Goal: Navigation & Orientation: Find specific page/section

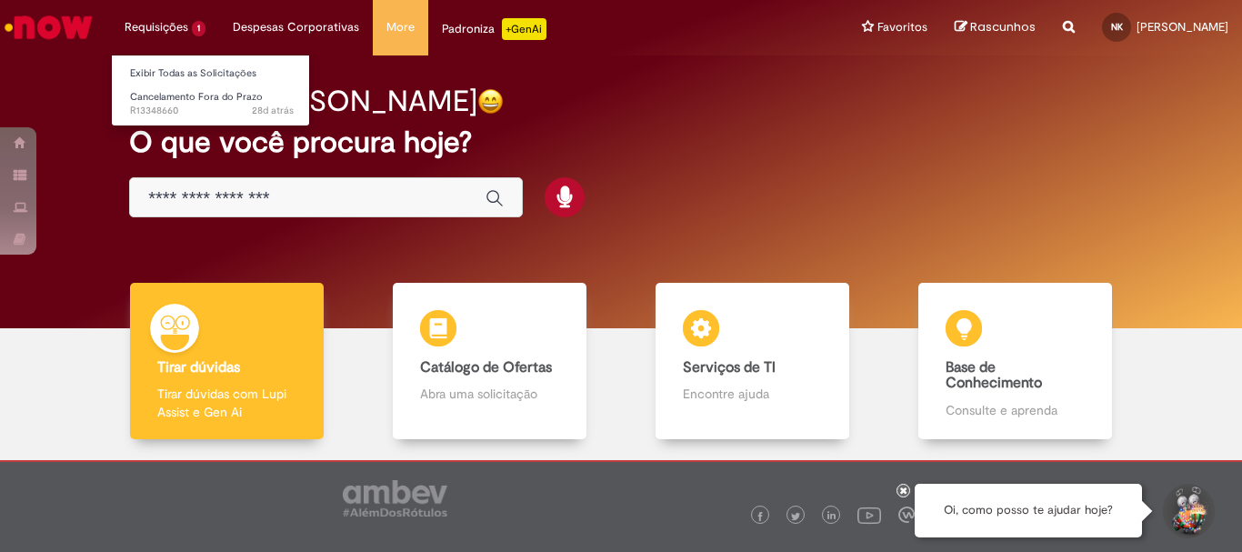
click at [172, 22] on li "Requisições 1 Exibir Todas as Solicitações Cancelamento Fora do Prazo 28d atrás…" at bounding box center [165, 27] width 108 height 55
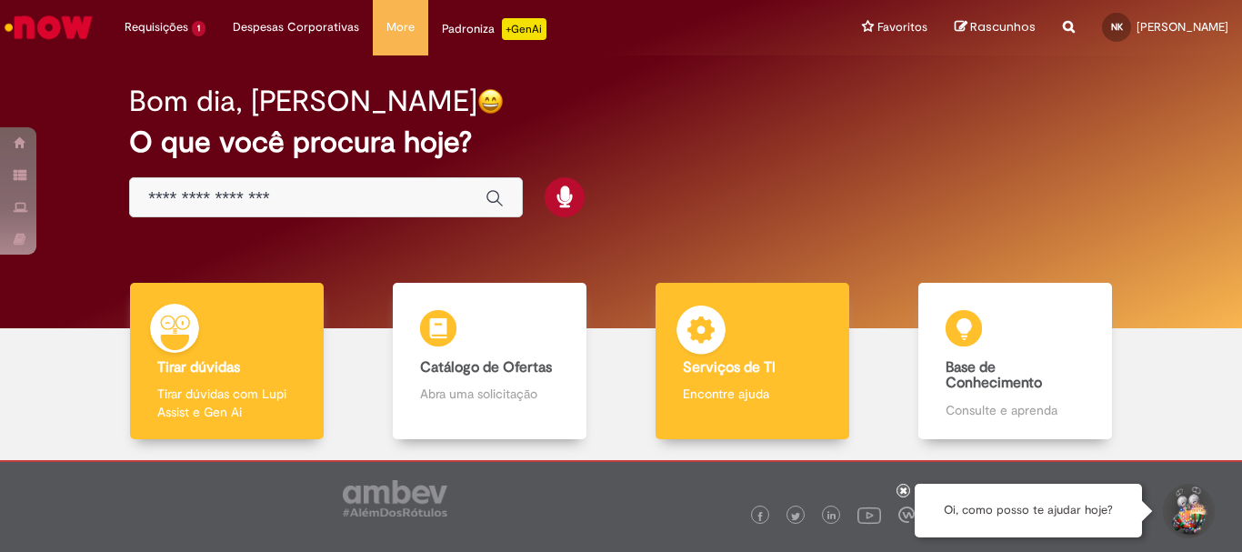
click at [745, 318] on div "Serviços de TI Serviços de TI Encontre ajuda" at bounding box center [752, 361] width 193 height 157
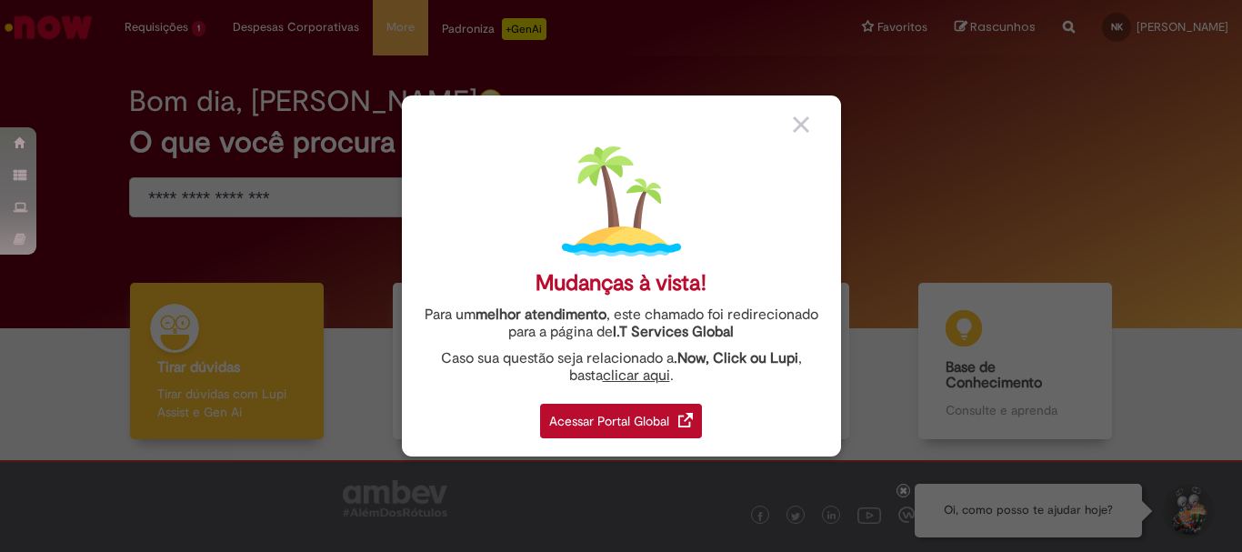
click at [624, 404] on div "Acessar Portal Global" at bounding box center [621, 421] width 162 height 35
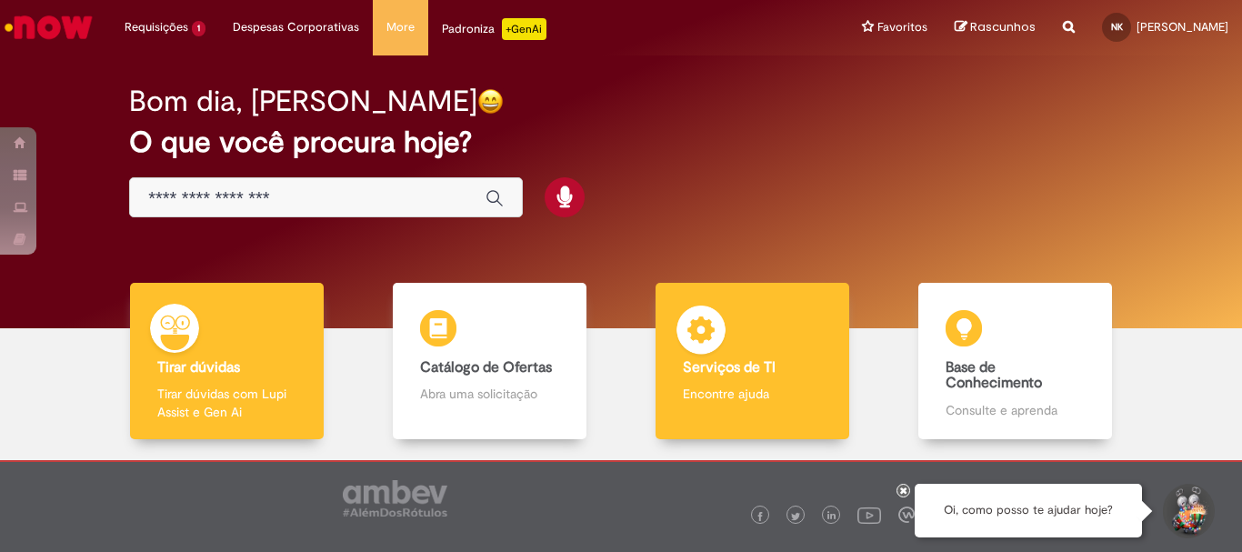
click at [740, 363] on b "Serviços de TI" at bounding box center [729, 367] width 93 height 18
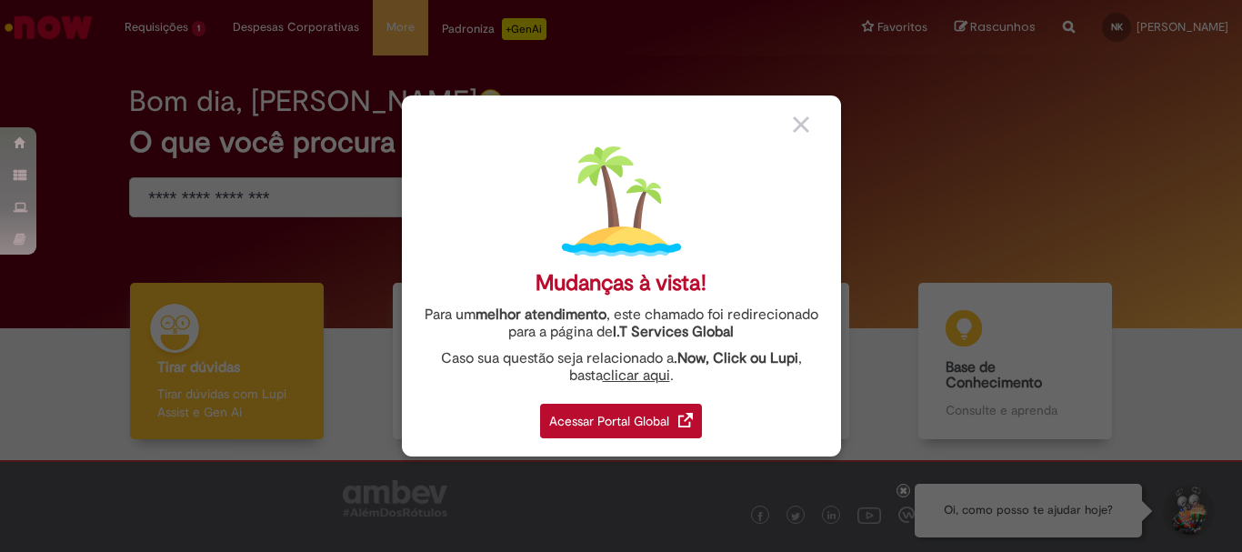
click at [630, 418] on div "Acessar Portal Global" at bounding box center [621, 421] width 162 height 35
